Goal: Task Accomplishment & Management: Use online tool/utility

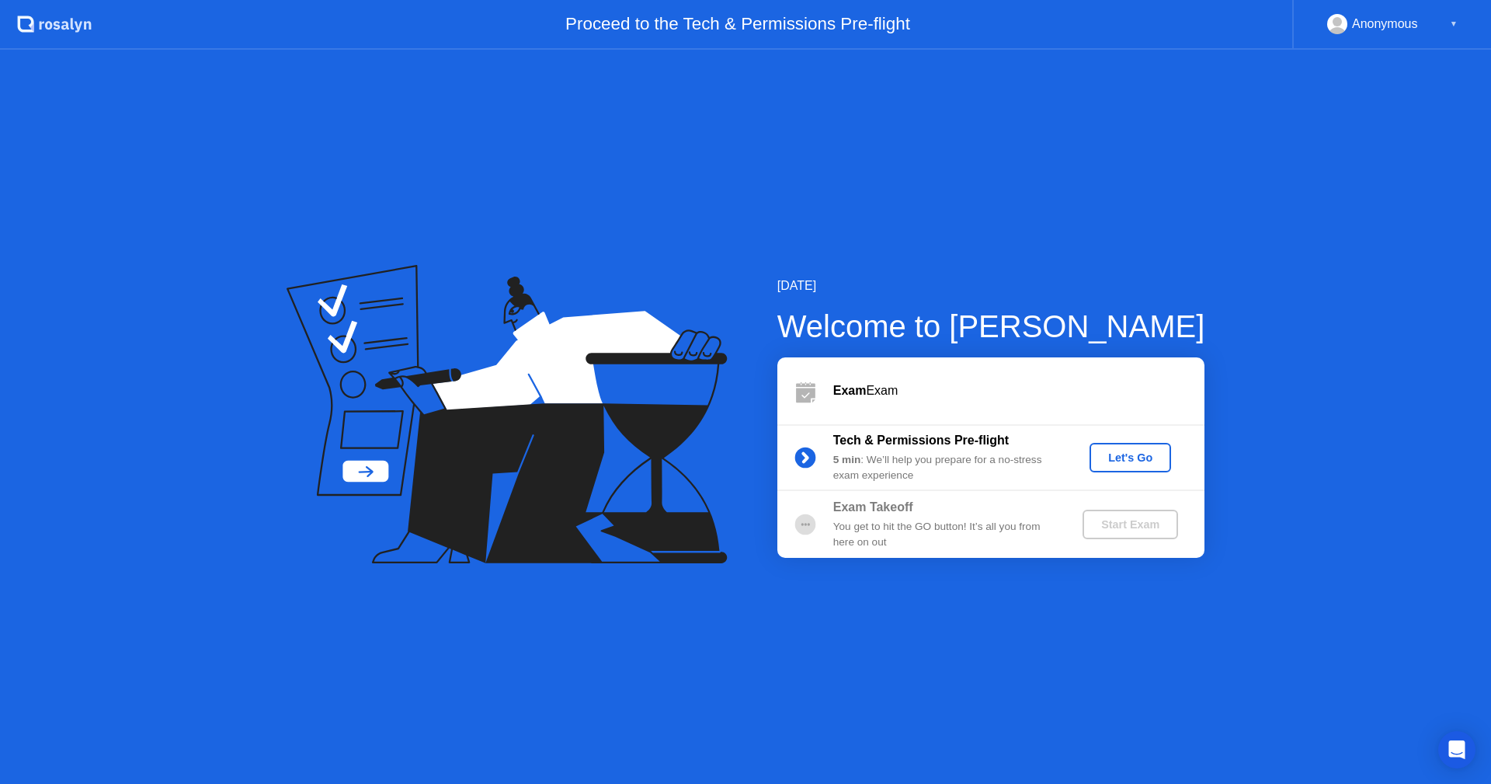
click at [1141, 460] on div "Let's Go" at bounding box center [1130, 457] width 69 height 12
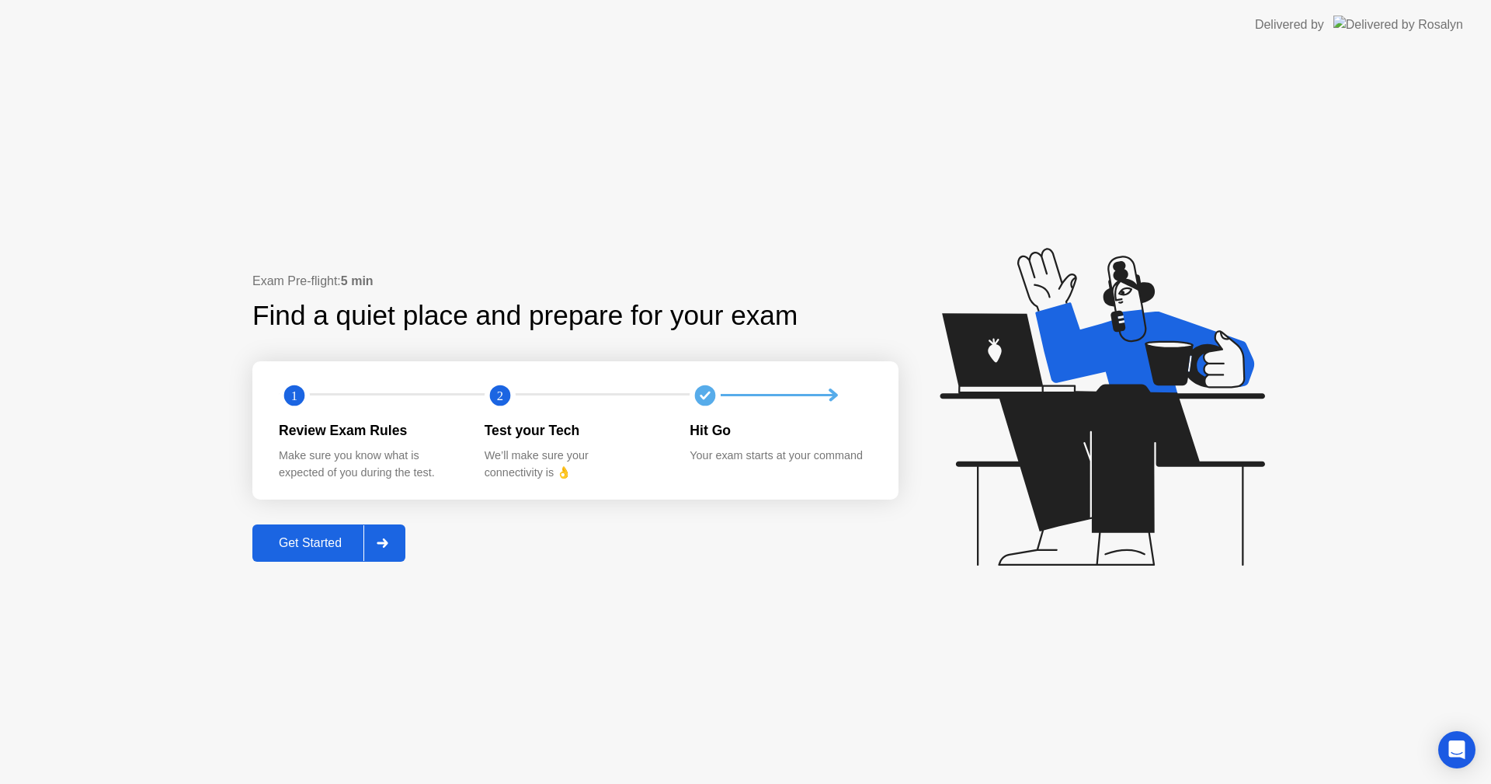
click at [303, 541] on div "Get Started" at bounding box center [310, 543] width 106 height 14
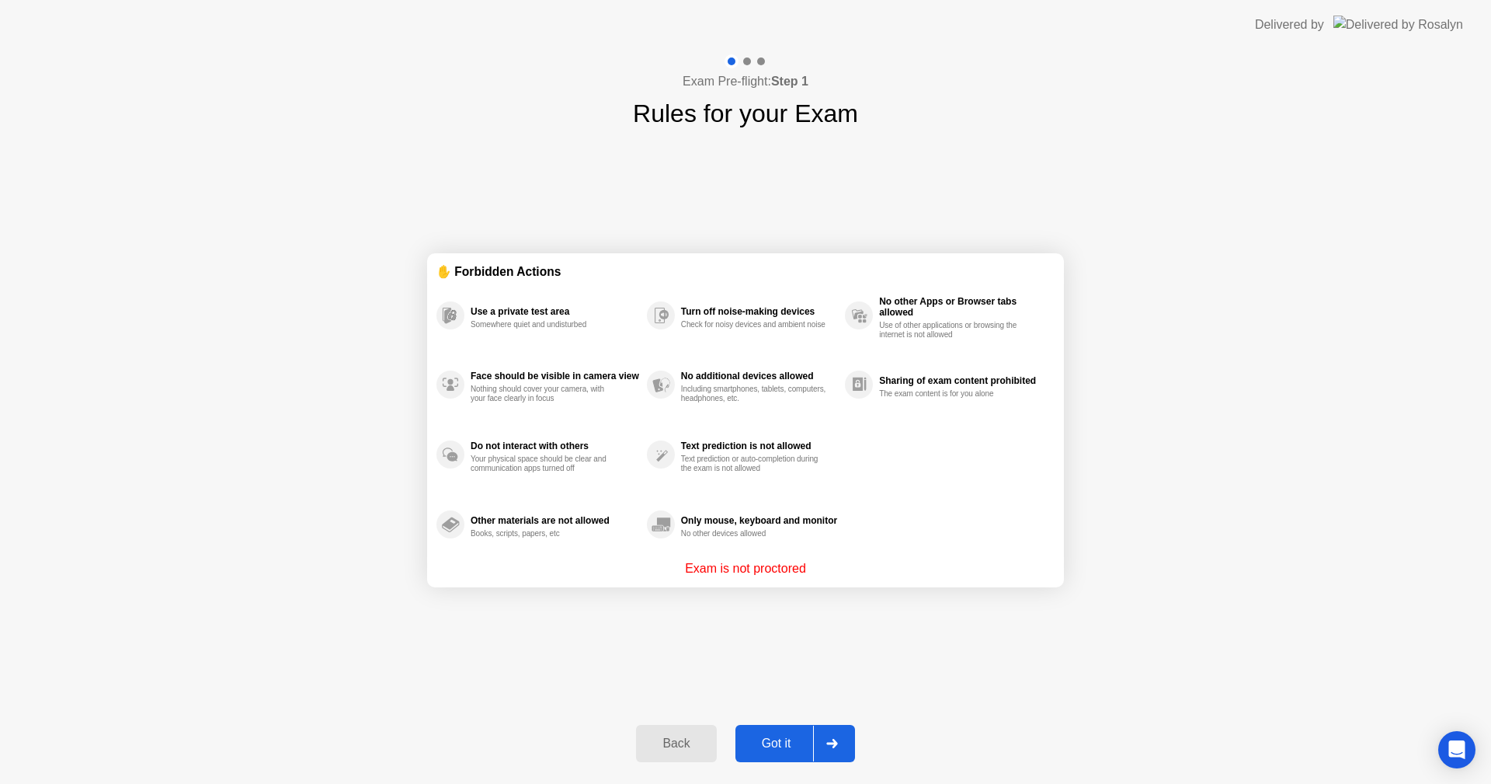
click at [780, 743] on div "Got it" at bounding box center [776, 743] width 73 height 14
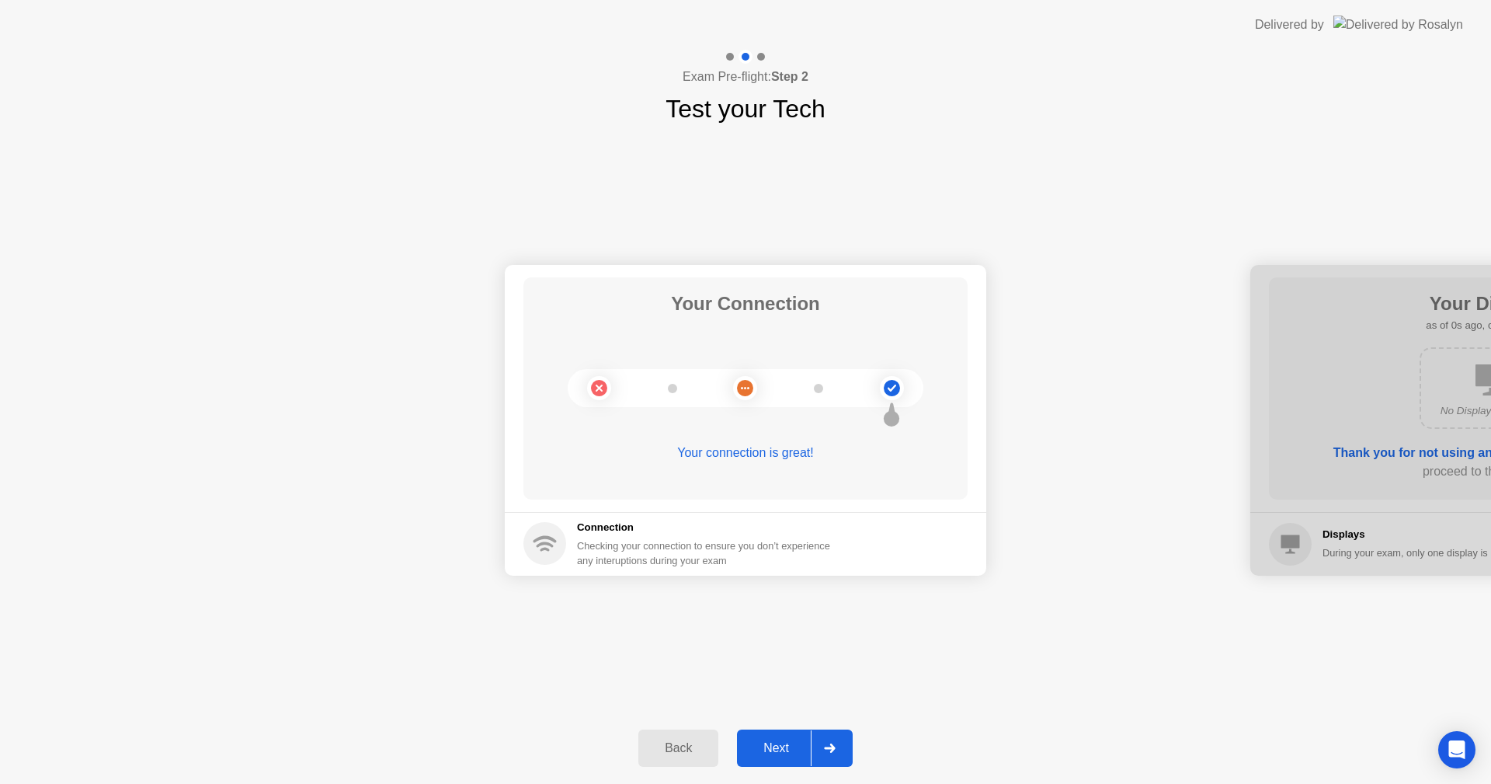
click at [780, 743] on div "Next" at bounding box center [776, 748] width 69 height 14
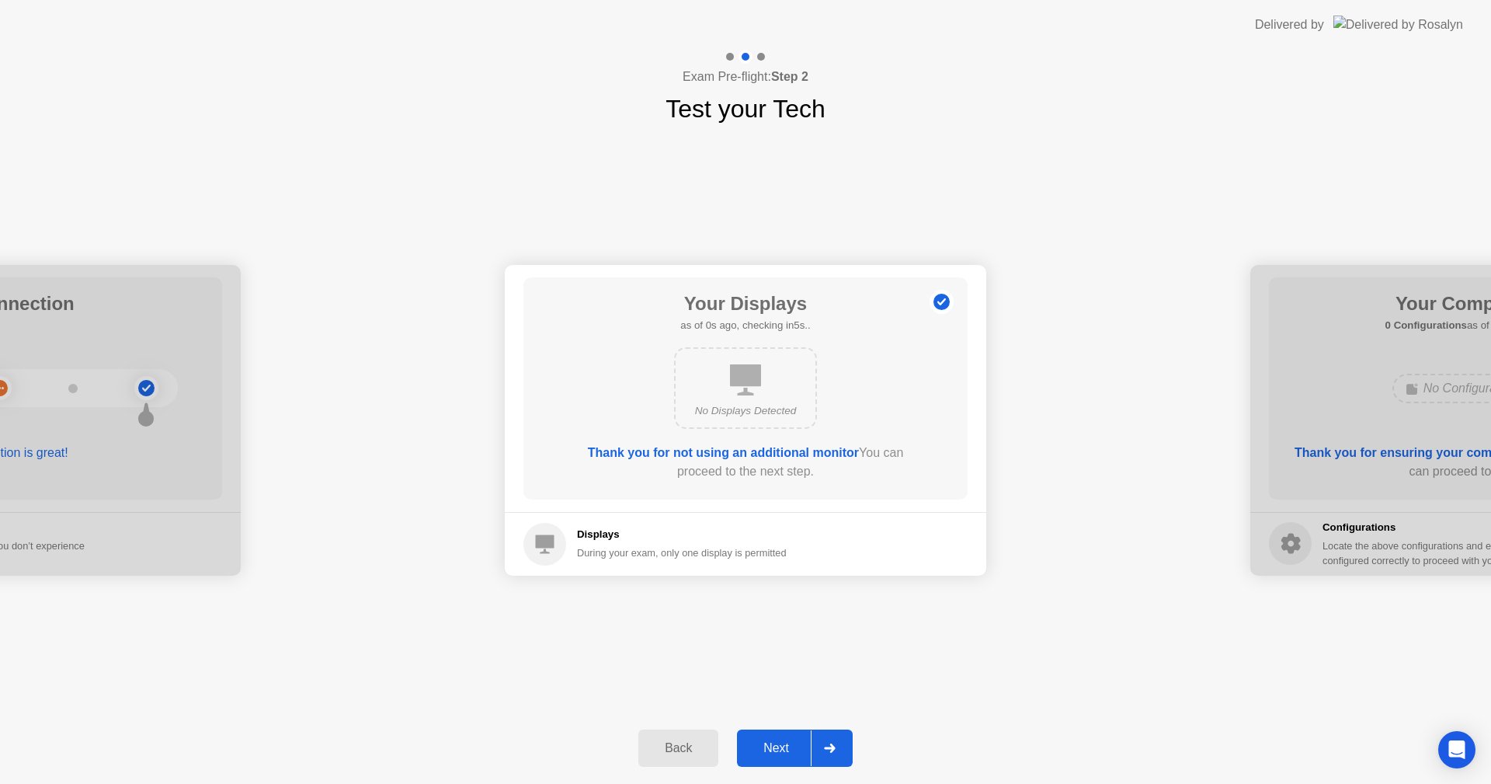
click at [780, 743] on div "Next" at bounding box center [776, 748] width 69 height 14
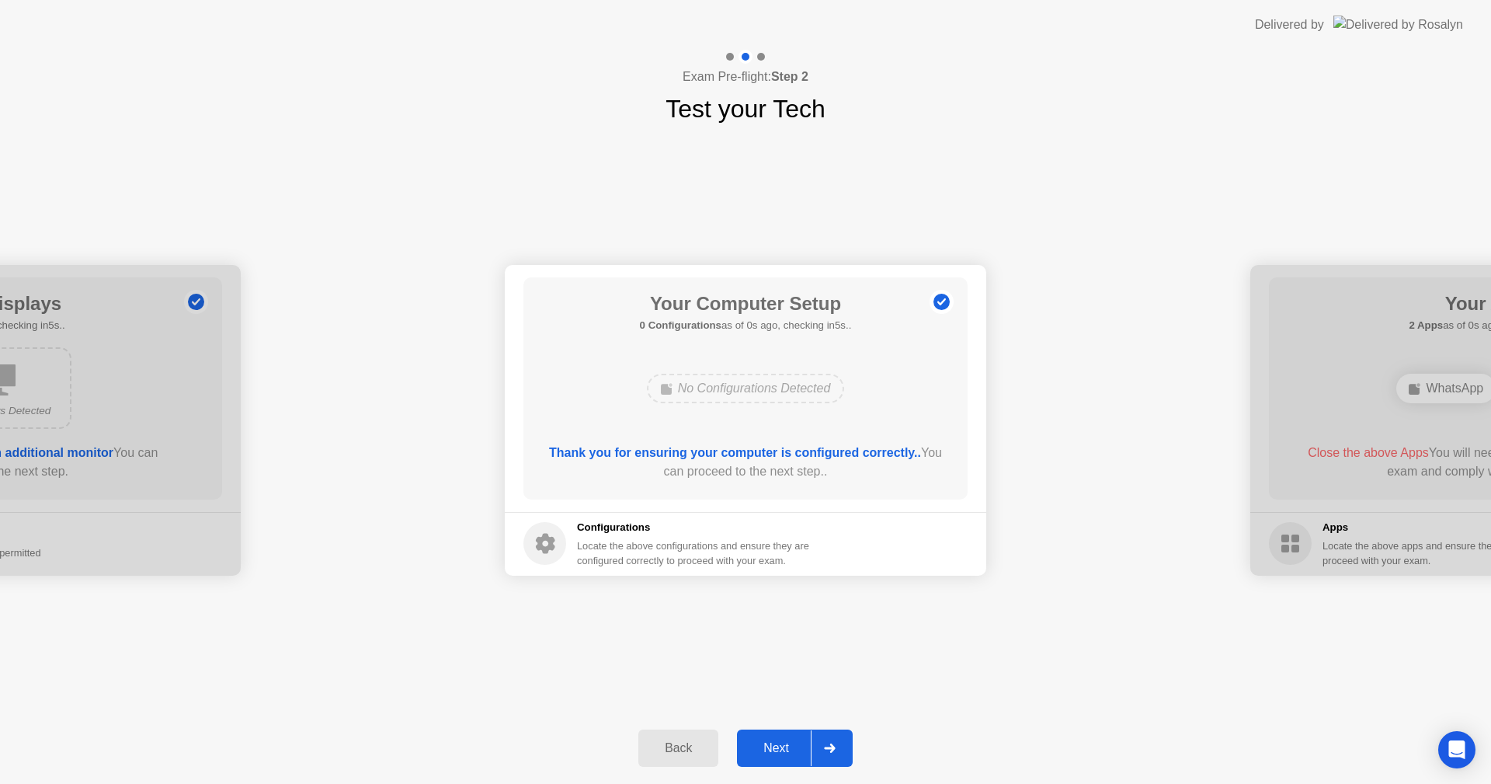
click at [780, 743] on div "Next" at bounding box center [776, 748] width 69 height 14
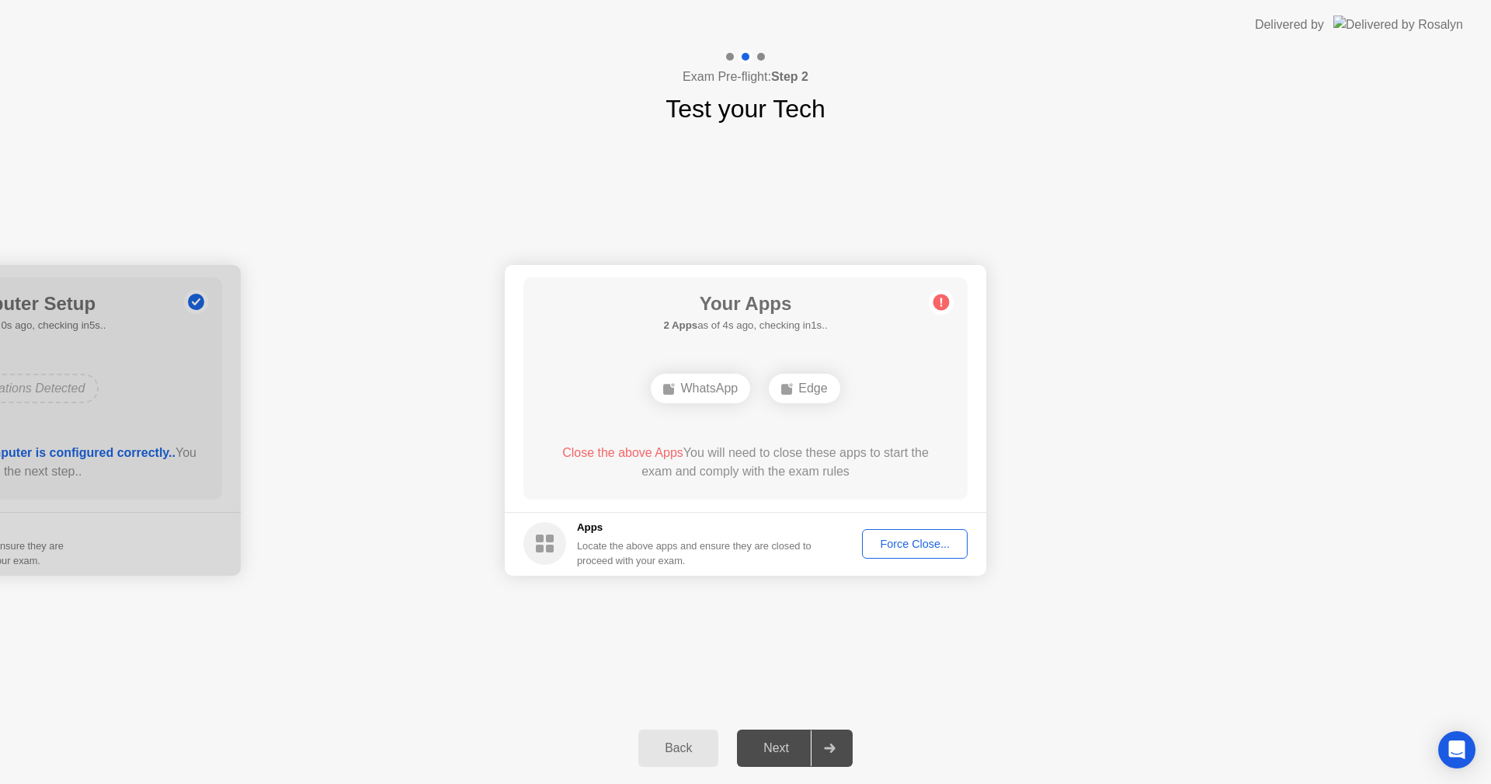
click at [902, 554] on button "Force Close..." at bounding box center [915, 544] width 106 height 30
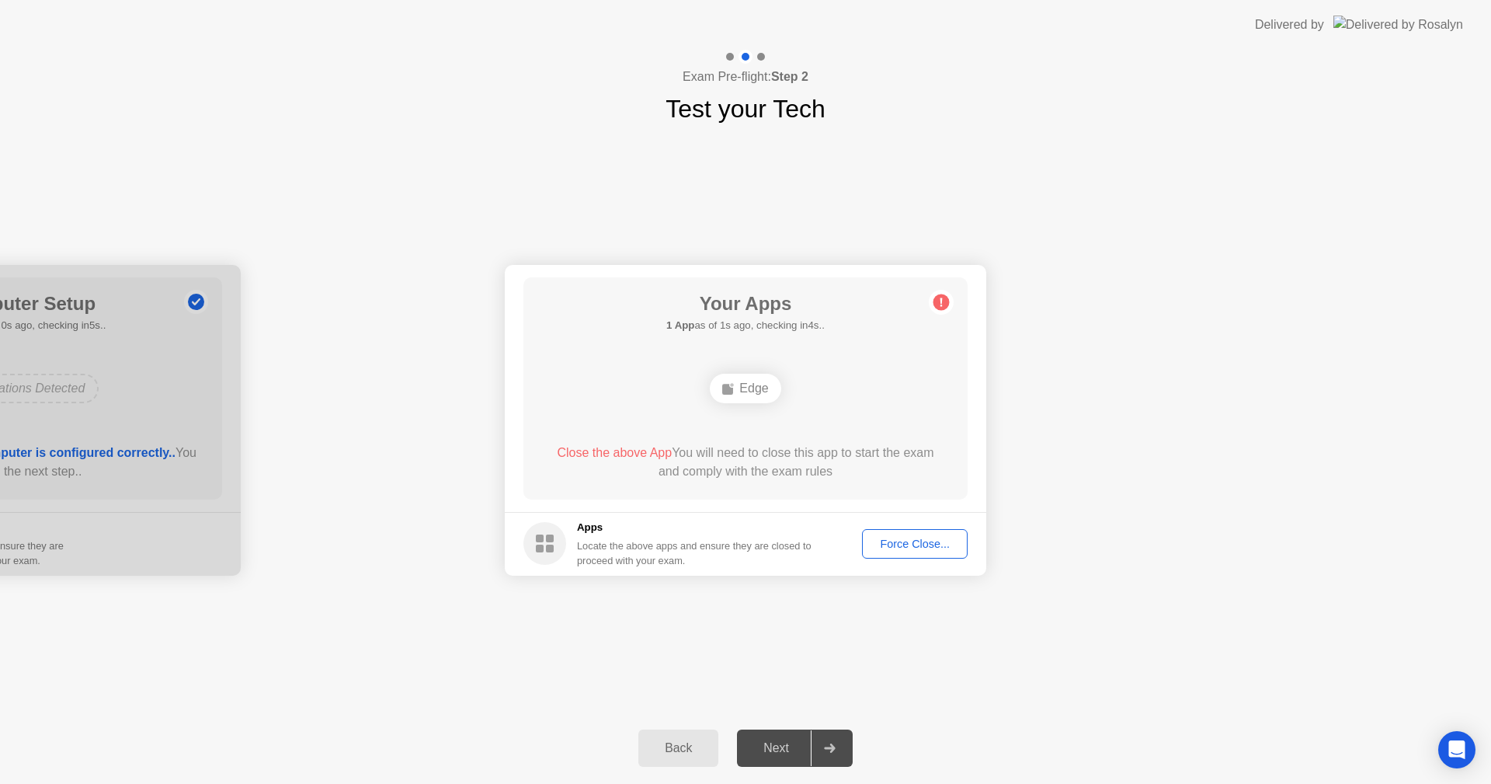
click at [933, 541] on div "Force Close..." at bounding box center [914, 543] width 95 height 12
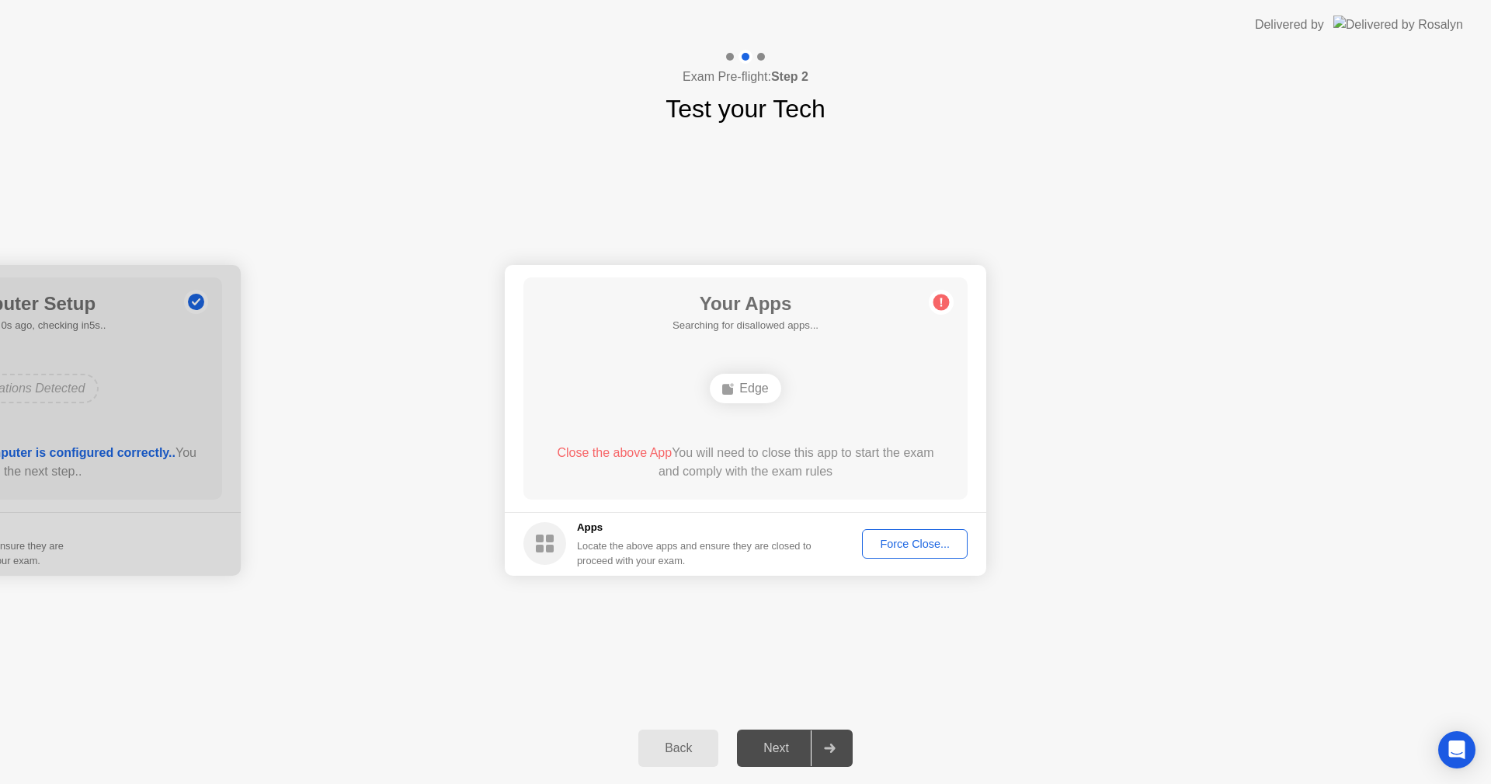
click at [903, 543] on div "Force Close..." at bounding box center [914, 543] width 95 height 12
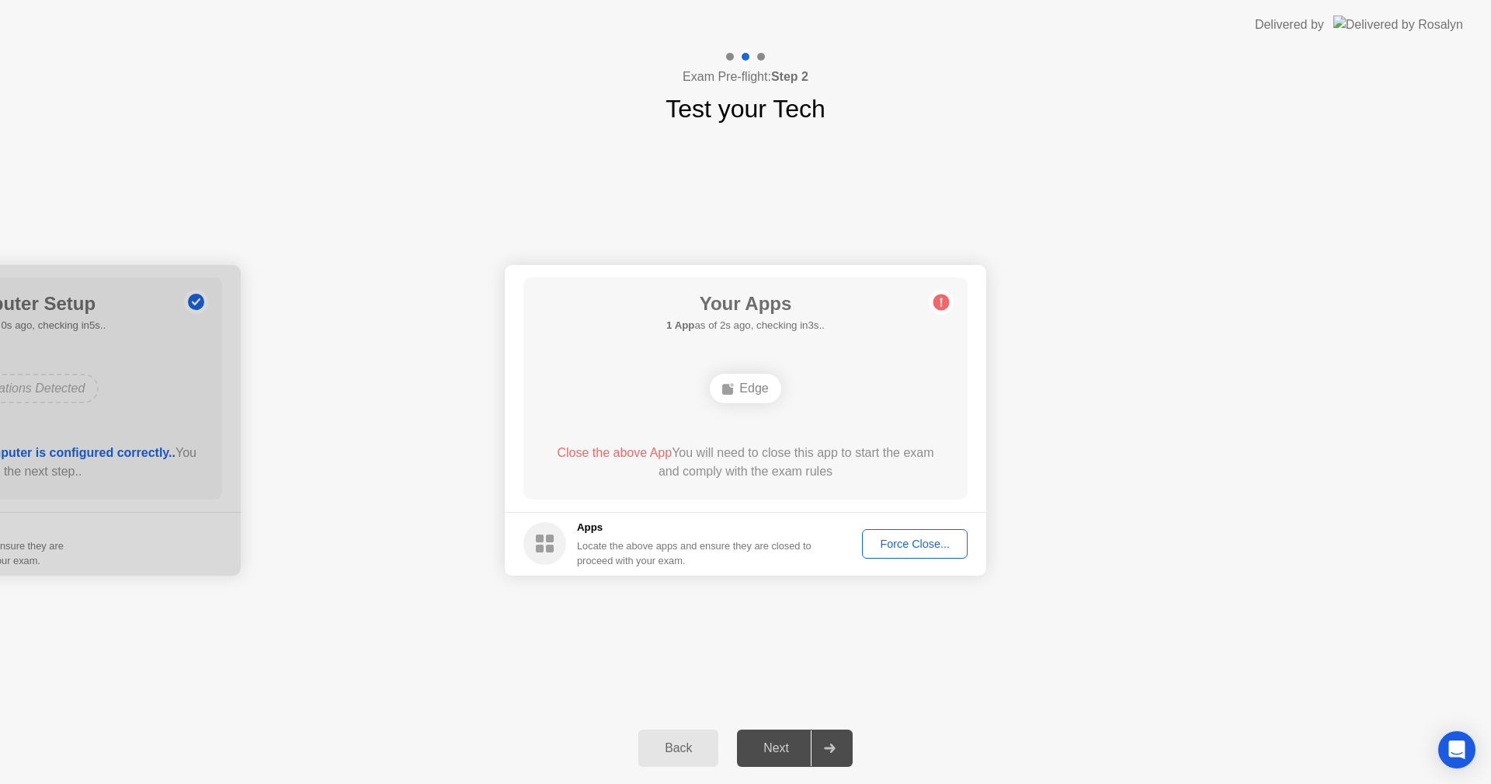
click at [831, 648] on div "Your Connection Your connection is great! Connection Checking your connection t…" at bounding box center [745, 419] width 1491 height 585
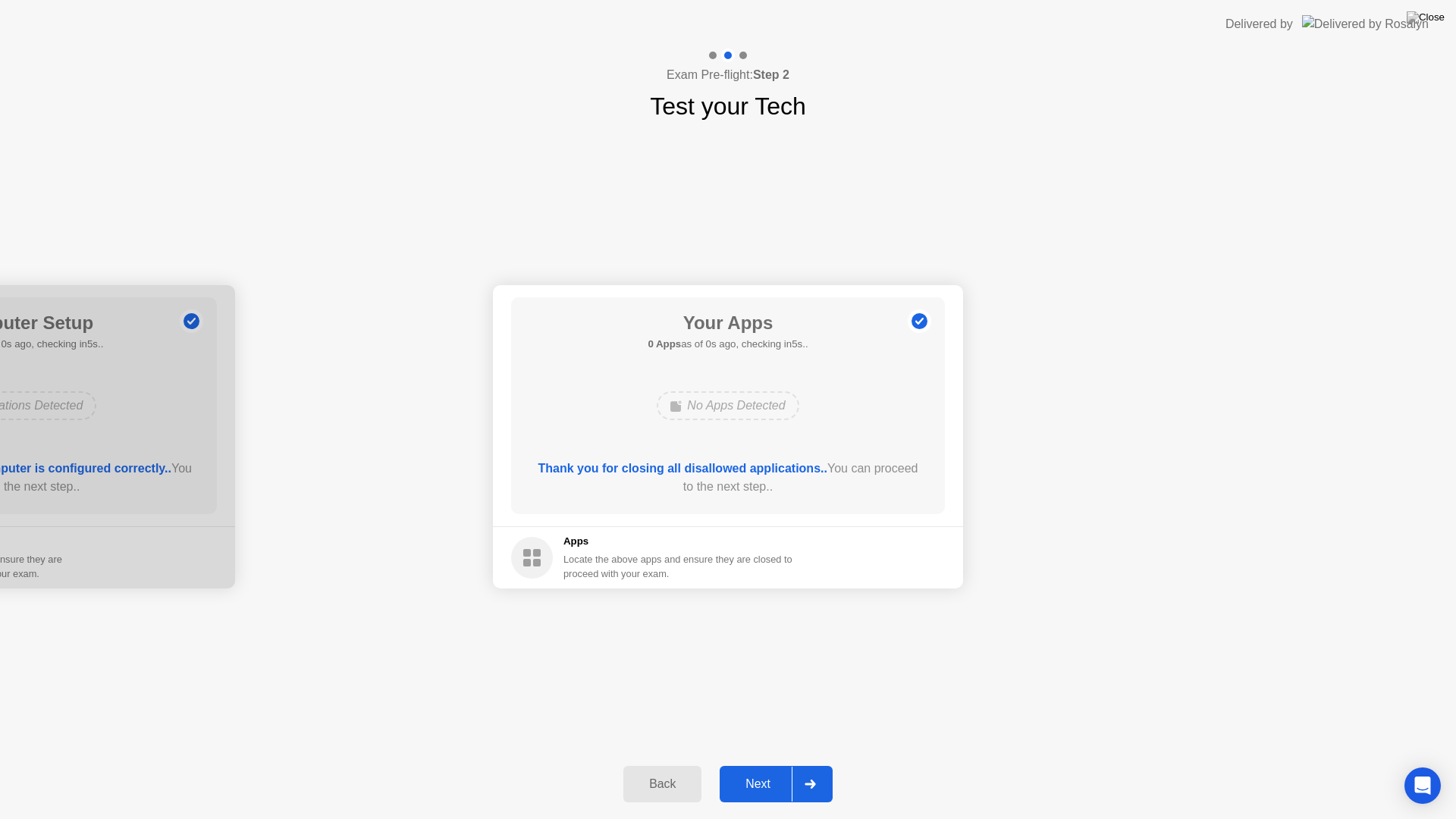
click at [773, 764] on div "Next" at bounding box center [758, 784] width 67 height 14
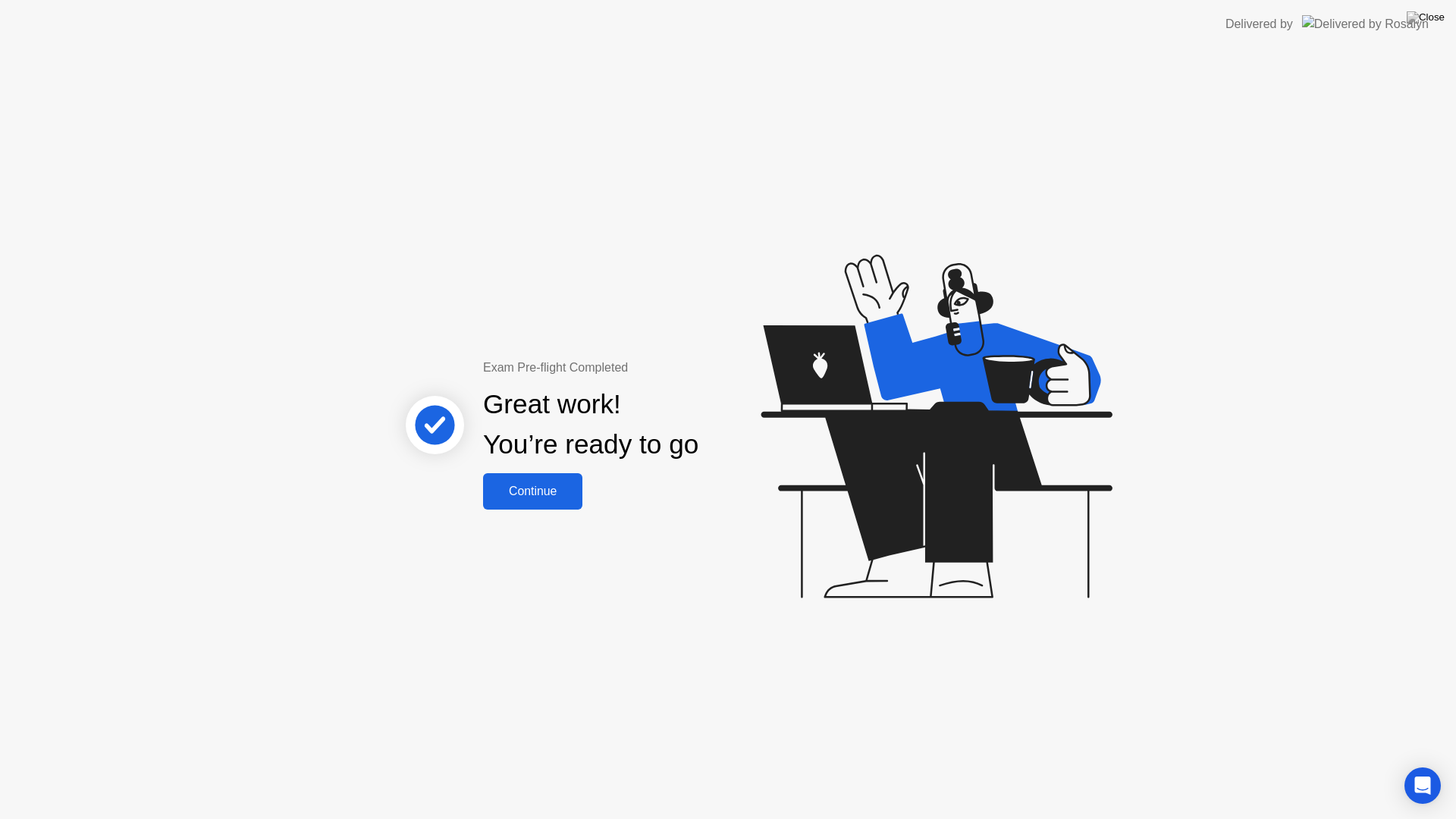
click at [538, 497] on div "Continue" at bounding box center [532, 491] width 90 height 14
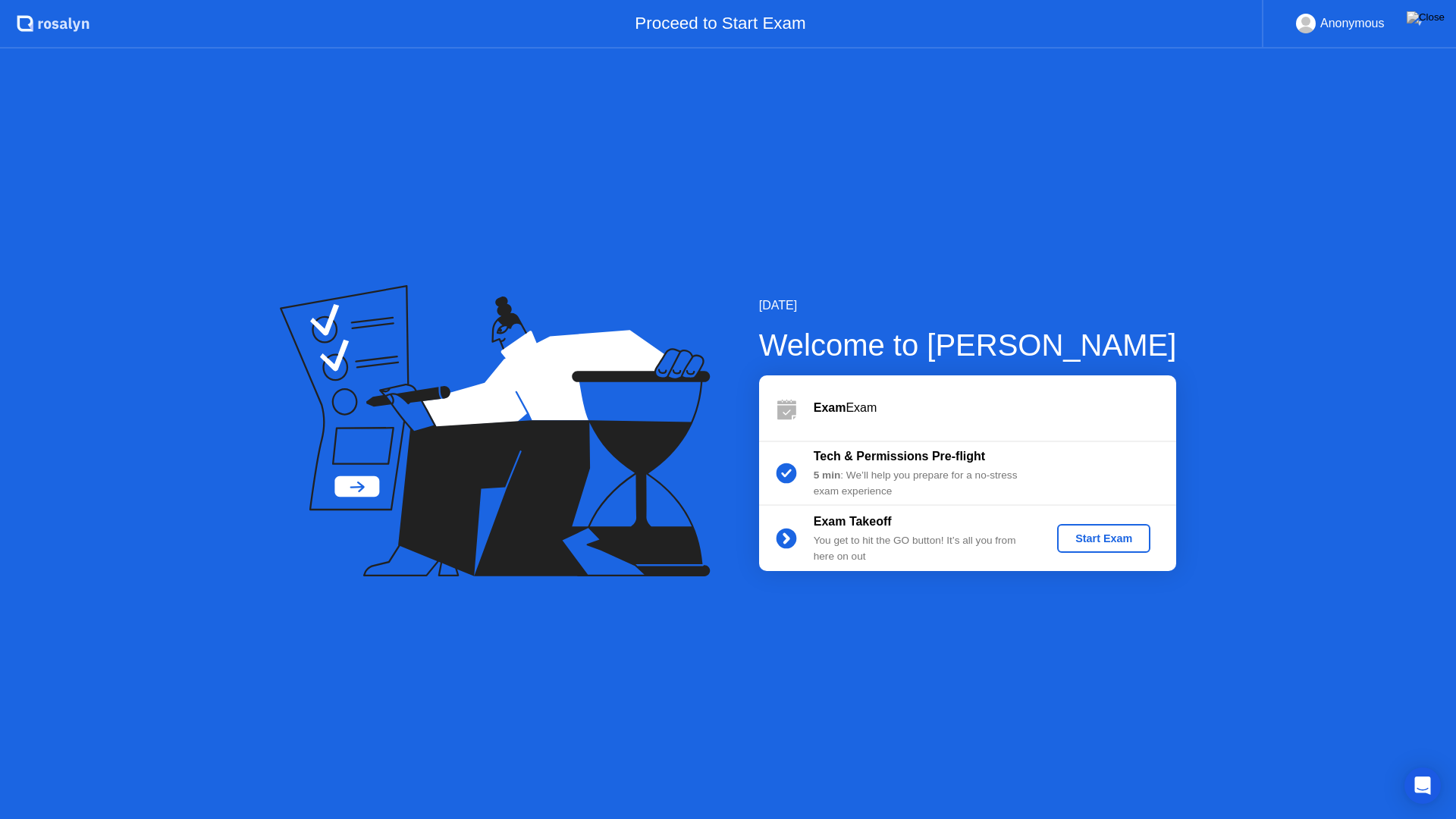
click at [1108, 543] on div "Start Exam" at bounding box center [1103, 538] width 81 height 12
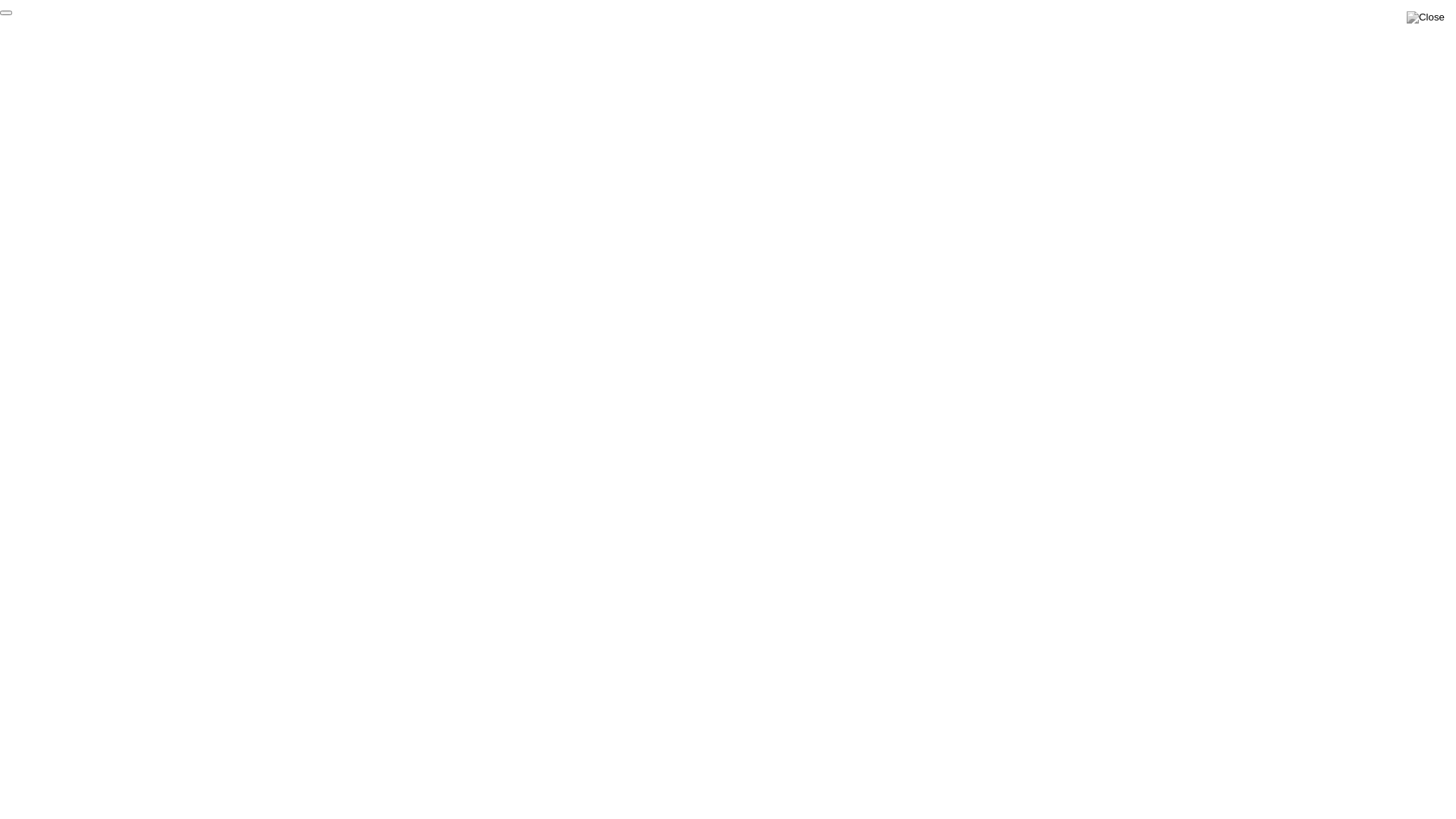
click div "End Proctoring Session"
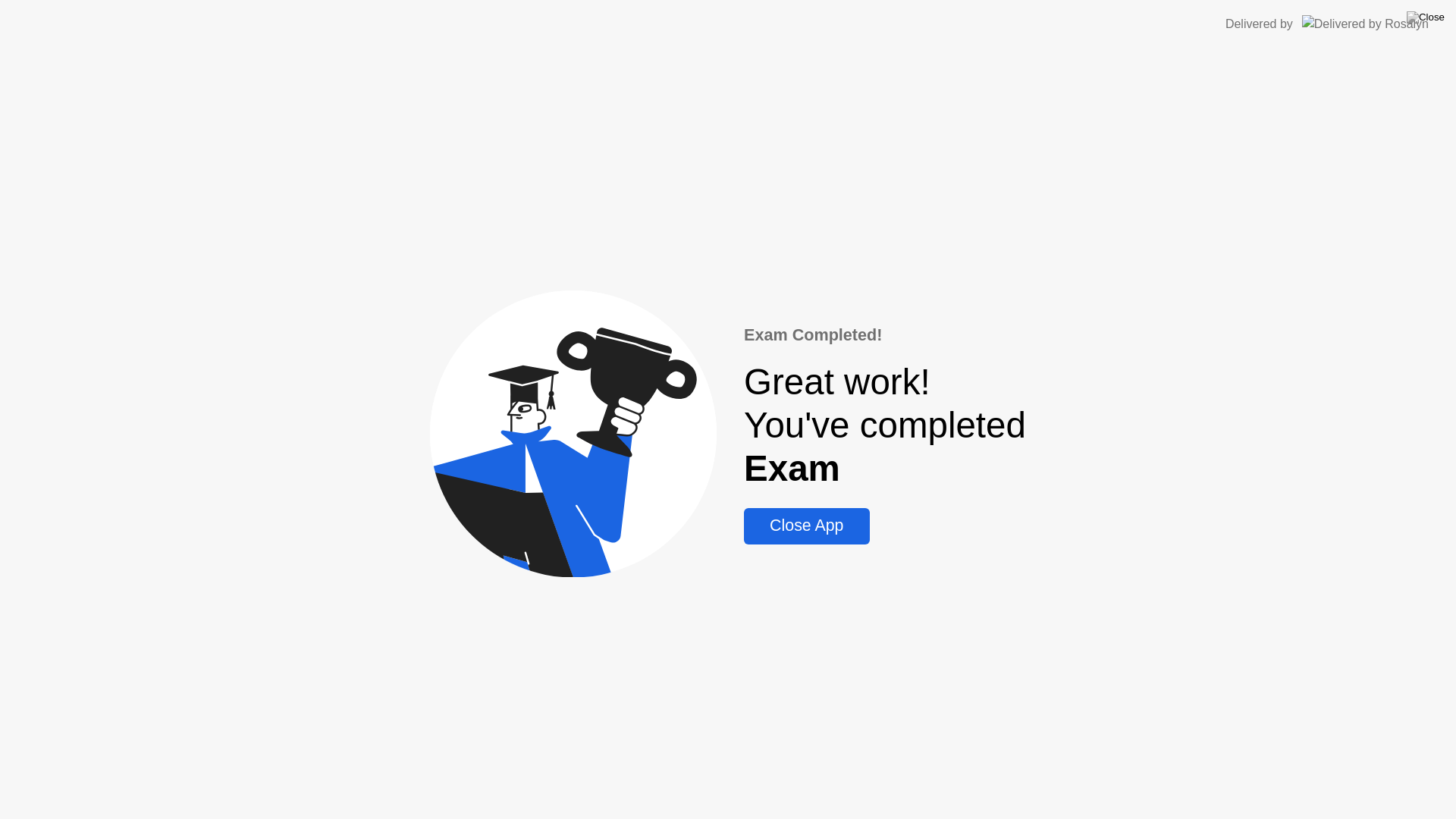
click at [808, 524] on div "Close App" at bounding box center [806, 525] width 116 height 19
